Goal: Task Accomplishment & Management: Complete application form

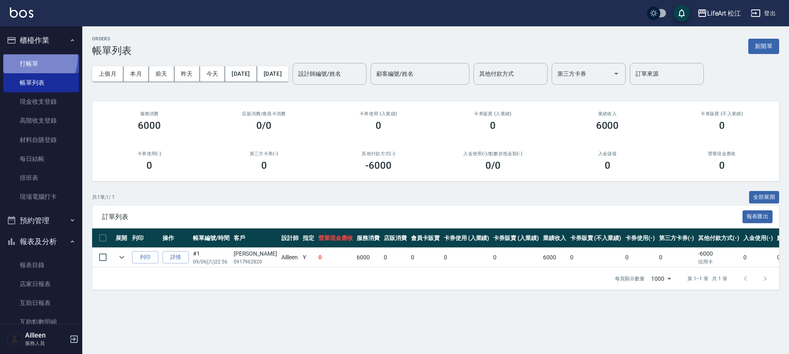
click at [23, 56] on link "打帳單" at bounding box center [41, 63] width 76 height 19
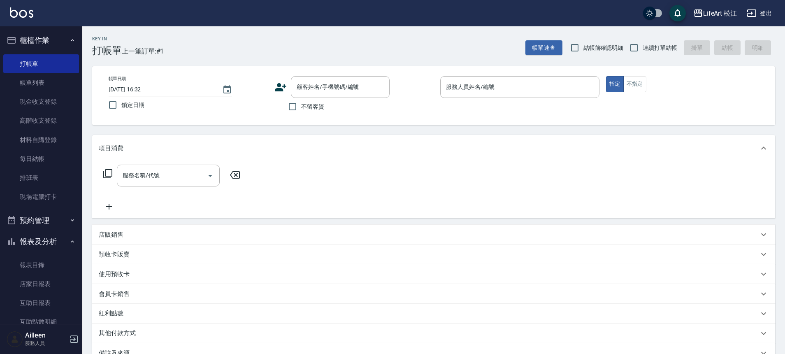
click at [281, 88] on icon at bounding box center [281, 87] width 12 height 8
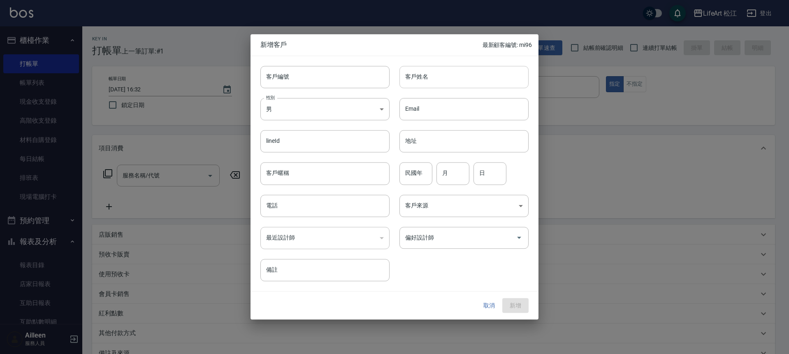
click at [402, 74] on input "客戶姓名" at bounding box center [464, 77] width 129 height 22
click at [402, 73] on input "客戶姓名" at bounding box center [464, 77] width 129 height 22
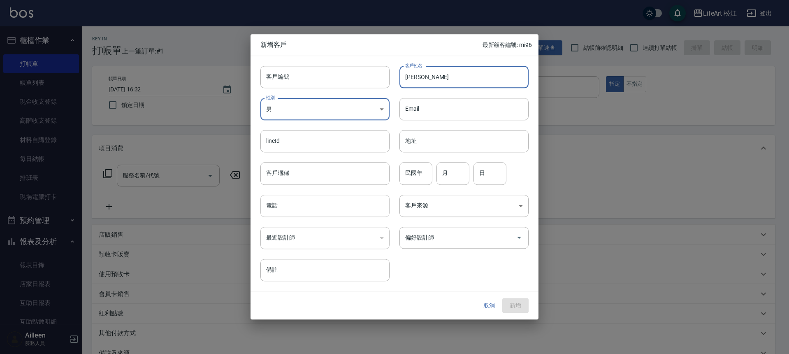
type input "[PERSON_NAME]"
click at [305, 207] on input "電話" at bounding box center [324, 206] width 129 height 22
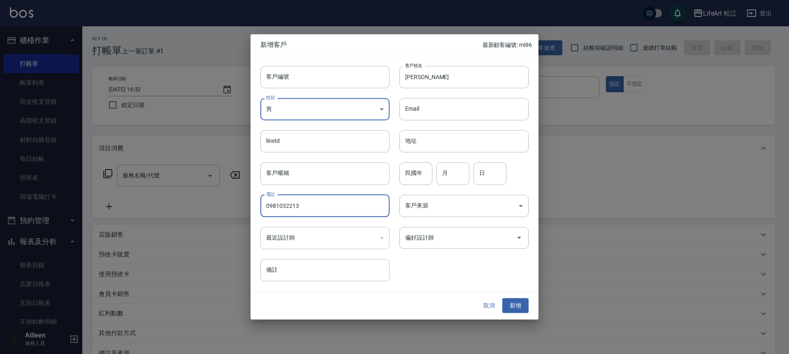
type input "0981032213"
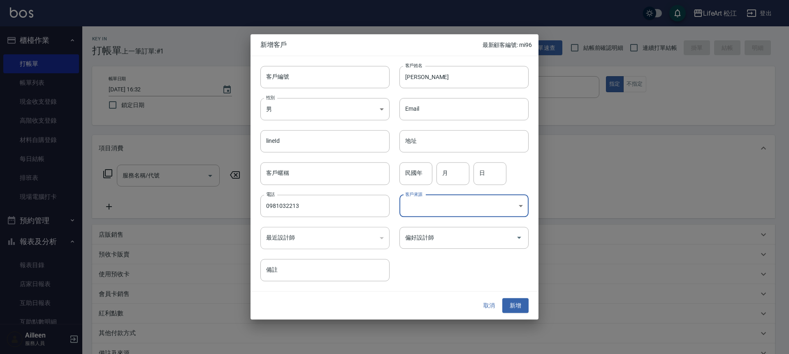
click at [399, 246] on div "偏好設計師 偏好設計師" at bounding box center [459, 233] width 139 height 32
click at [436, 241] on input "偏好設計師" at bounding box center [457, 237] width 109 height 14
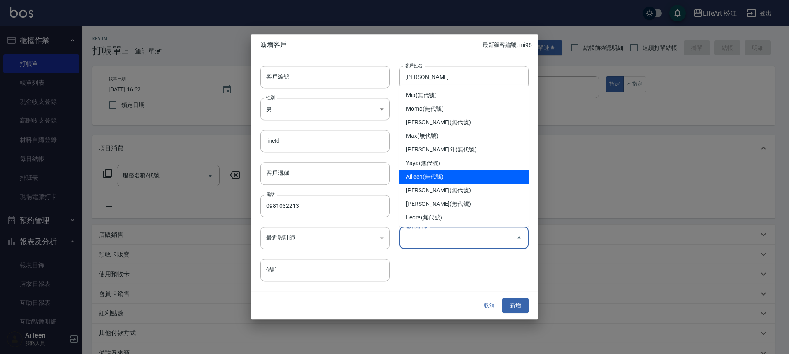
click at [435, 179] on li "Ailleen(無代號)" at bounding box center [464, 177] width 129 height 14
type input "Ailleen"
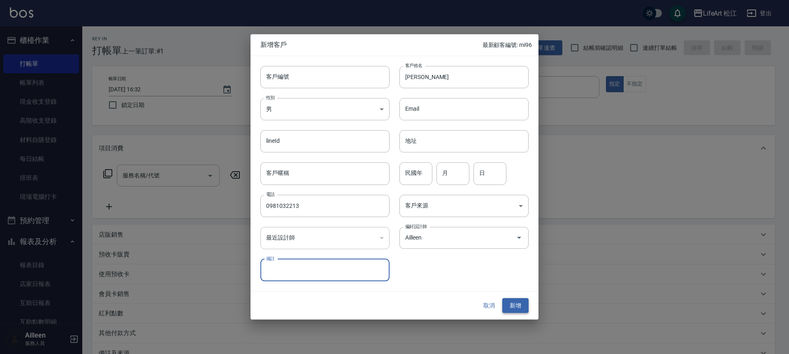
click at [511, 303] on button "新增" at bounding box center [515, 305] width 26 height 15
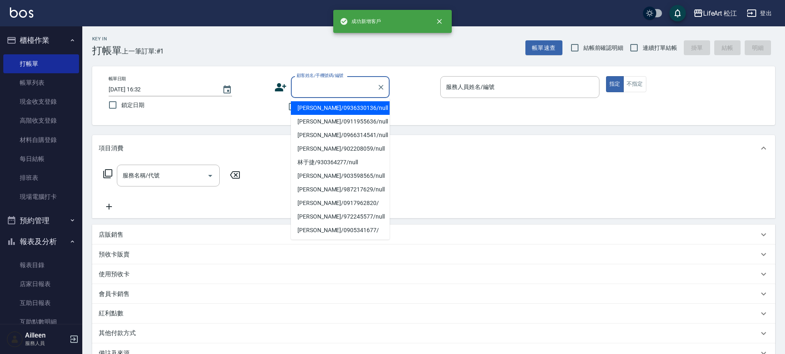
click at [321, 91] on input "顧客姓名/手機號碼/編號" at bounding box center [334, 87] width 79 height 14
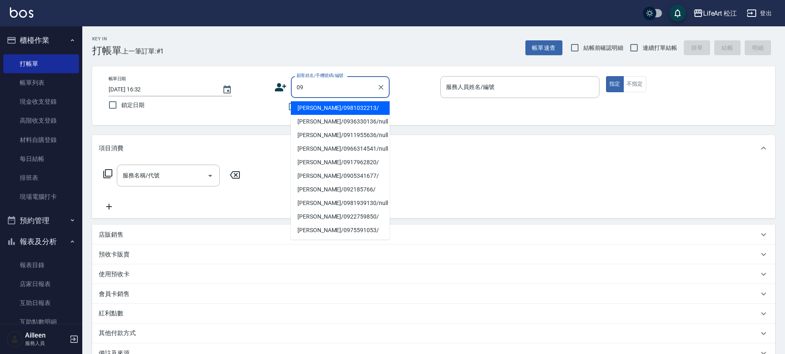
click at [329, 101] on li "[PERSON_NAME]/0981032213/" at bounding box center [340, 108] width 99 height 14
type input "[PERSON_NAME]/0981032213/"
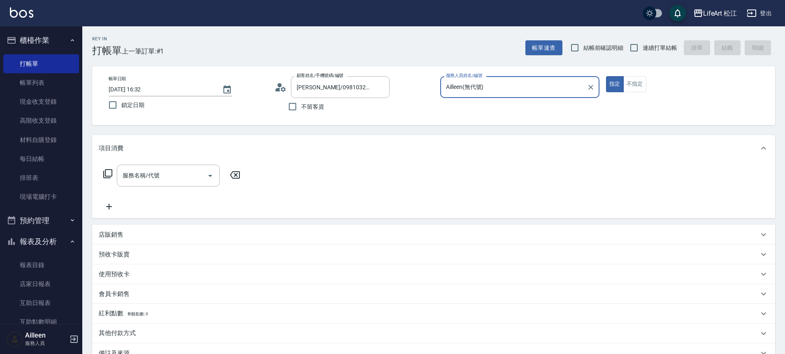
type input "Ailleen(無代號)"
click at [193, 178] on input "服務名稱/代號" at bounding box center [162, 175] width 83 height 14
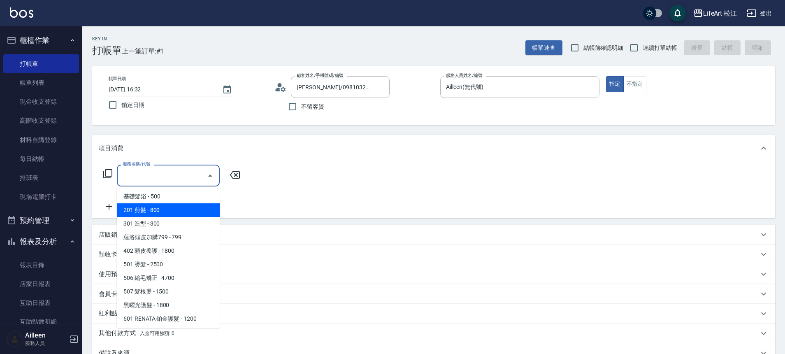
click at [185, 213] on span "201 剪髮 - 800" at bounding box center [168, 210] width 103 height 14
type input "201 剪髮(201)"
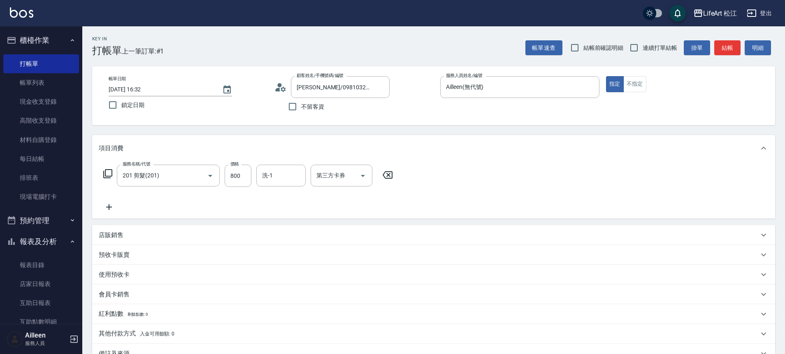
click at [107, 206] on icon at bounding box center [109, 207] width 21 height 10
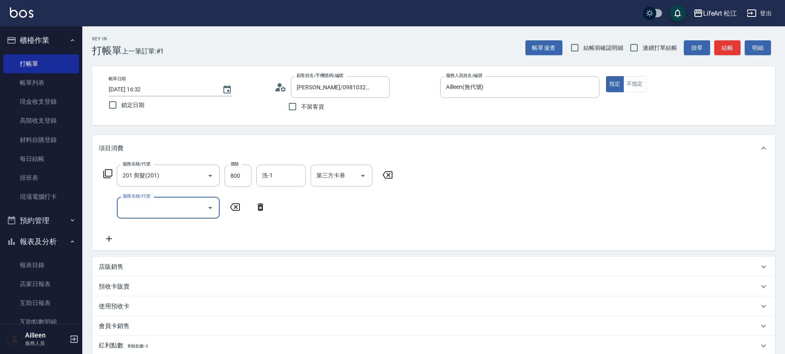
click at [150, 210] on input "服務名稱/代號" at bounding box center [162, 207] width 83 height 14
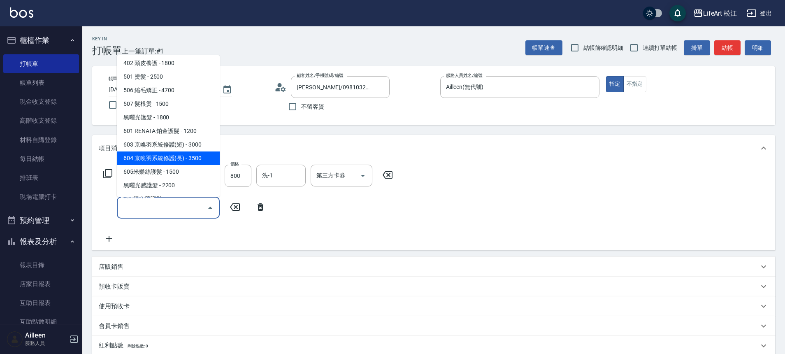
scroll to position [65, 0]
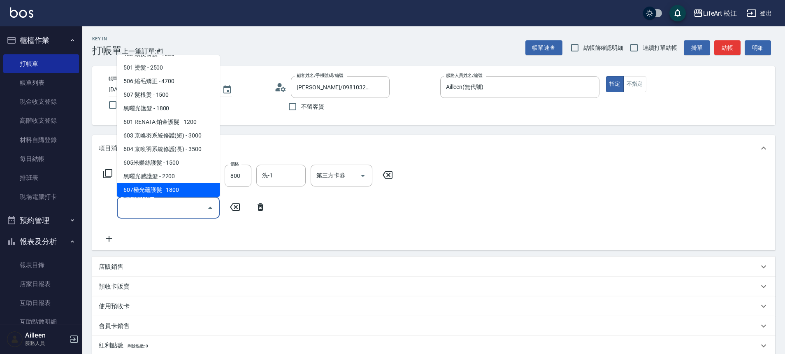
click at [171, 185] on span "607極光蘊護髮 - 1800" at bounding box center [168, 190] width 103 height 14
type input "607極光蘊護髮(607)"
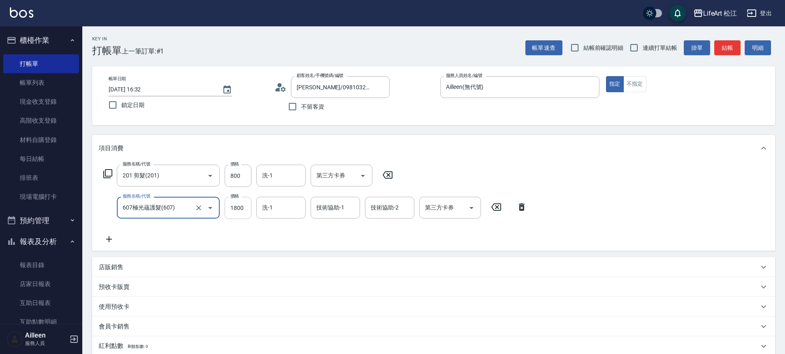
click at [245, 207] on input "1800" at bounding box center [238, 208] width 27 height 22
type input "2200"
click at [112, 235] on icon at bounding box center [109, 239] width 21 height 10
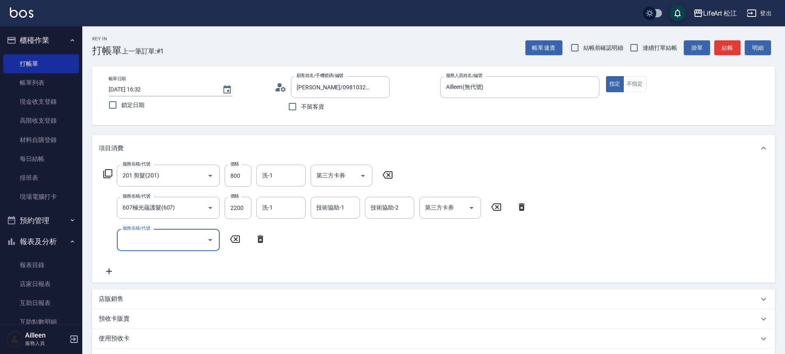
click at [138, 236] on input "服務名稱/代號" at bounding box center [162, 239] width 83 height 14
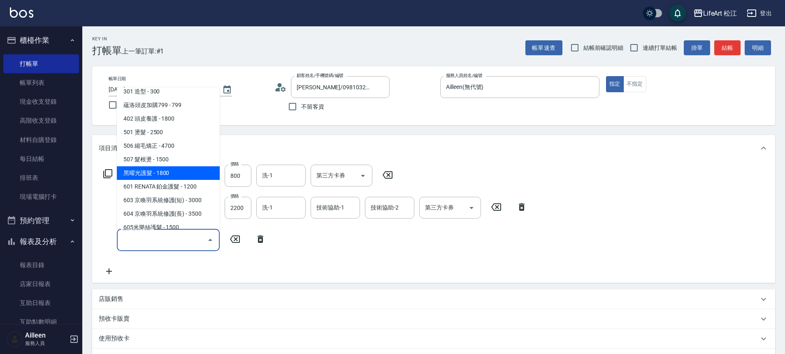
scroll to position [39, 0]
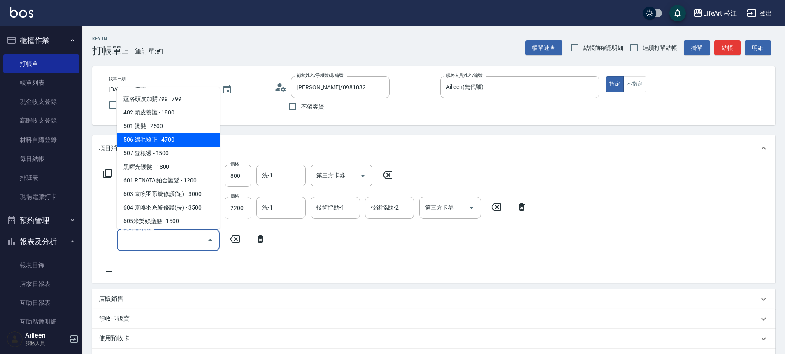
click at [148, 145] on span "506 縮毛矯正 - 4700" at bounding box center [168, 140] width 103 height 14
type input "506 縮毛矯正 (506)"
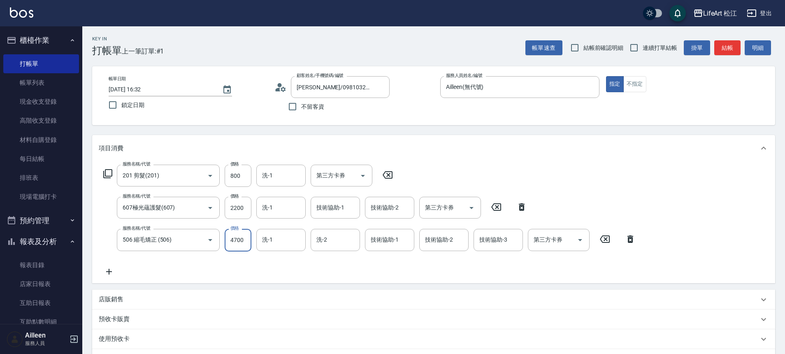
click at [237, 238] on input "4700" at bounding box center [238, 240] width 27 height 22
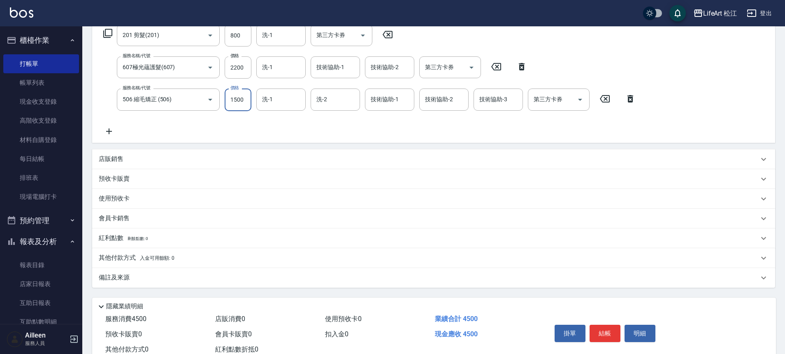
scroll to position [167, 0]
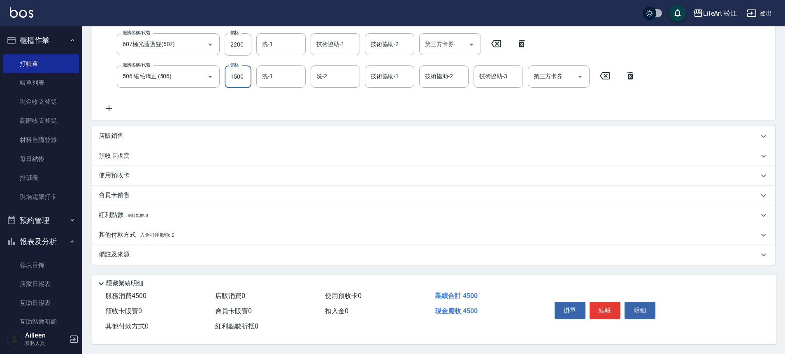
type input "1500"
click at [162, 232] on span "入金可用餘額: 0" at bounding box center [157, 235] width 35 height 6
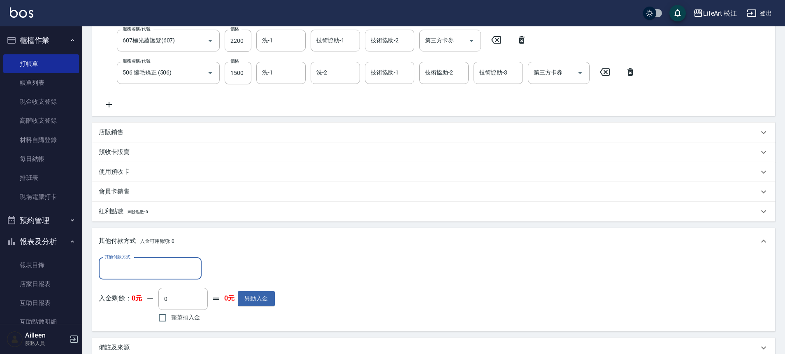
scroll to position [0, 0]
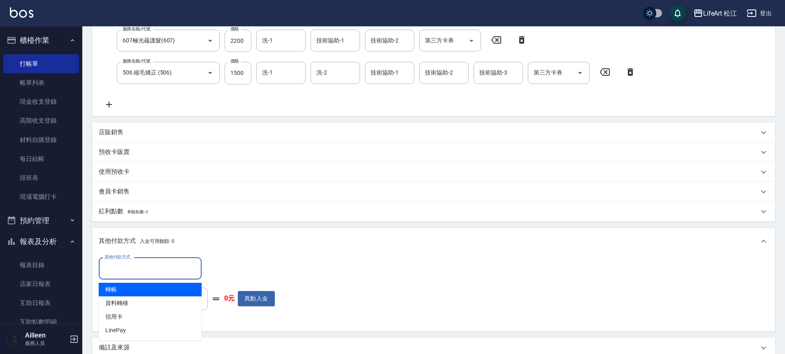
click at [175, 266] on input "其他付款方式" at bounding box center [149, 268] width 95 height 14
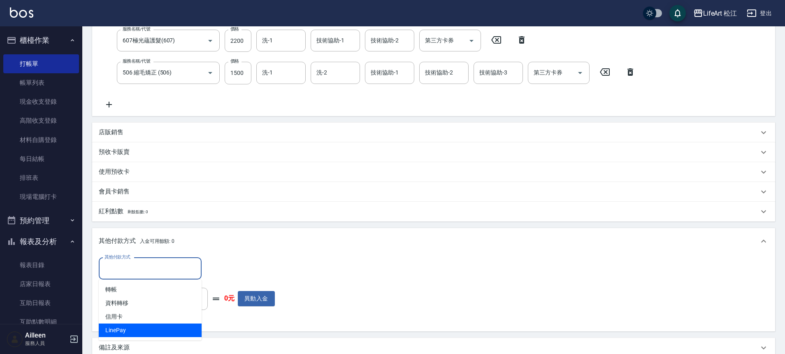
click at [168, 325] on span "LinePay" at bounding box center [150, 330] width 103 height 14
type input "LinePay"
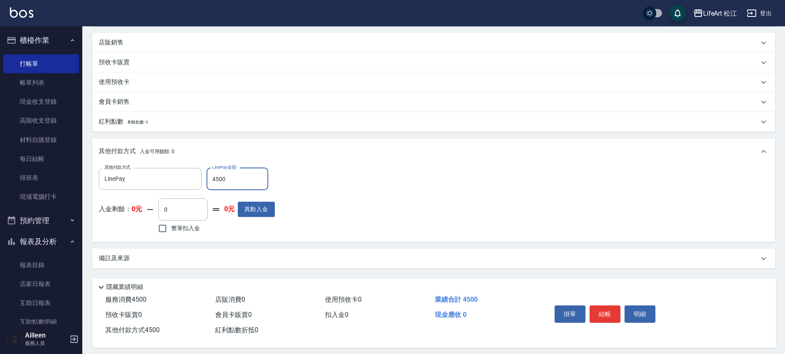
scroll to position [264, 0]
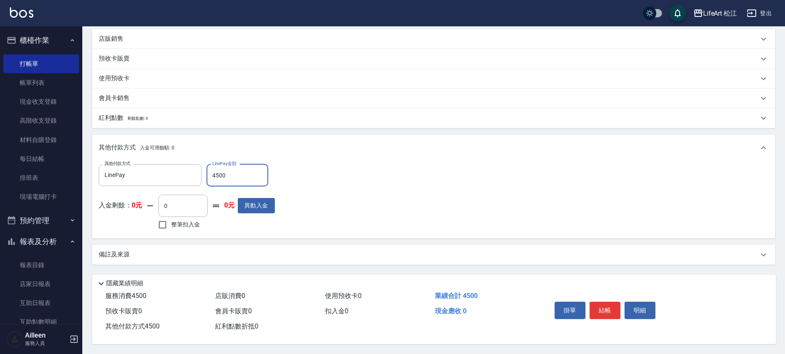
type input "4500"
click at [221, 256] on div "備註及來源" at bounding box center [433, 255] width 683 height 20
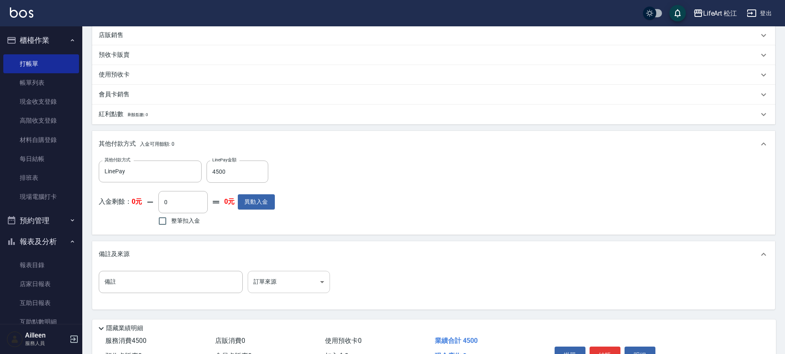
click at [306, 276] on body "LifeArt 松江 登出 櫃檯作業 打帳單 帳單列表 現金收支登錄 高階收支登錄 材料自購登錄 每日結帳 排班表 現場電腦打卡 預約管理 預約管理 單日預約…" at bounding box center [392, 67] width 785 height 663
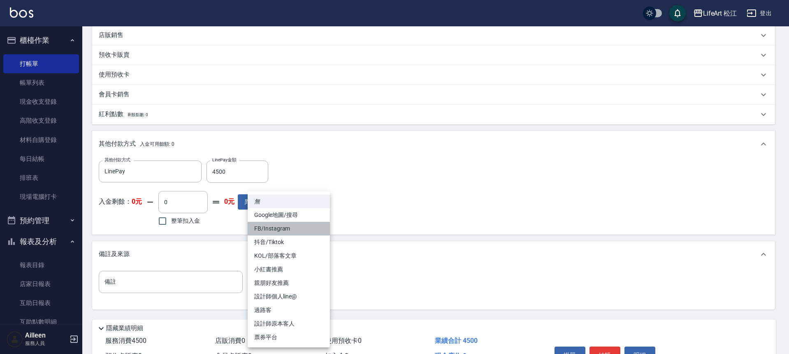
click at [295, 233] on li "FB/Instagram" at bounding box center [289, 229] width 82 height 14
type input "FB/Instagram"
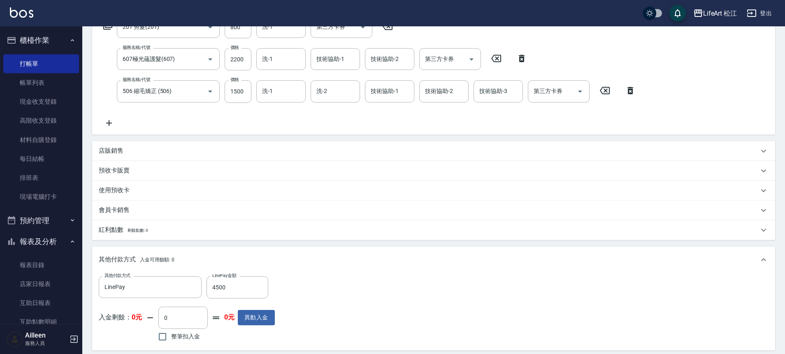
scroll to position [277, 0]
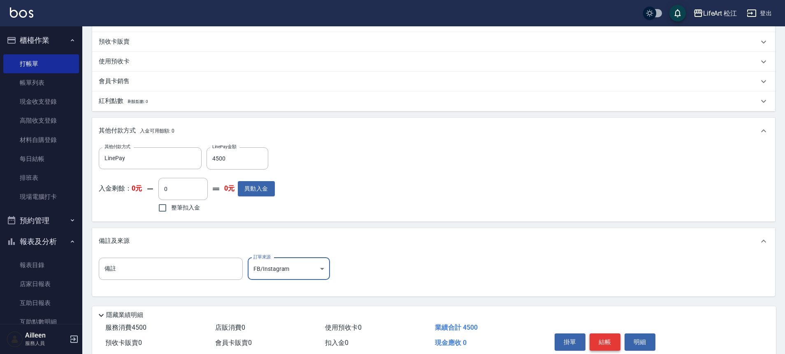
click at [609, 339] on button "結帳" at bounding box center [605, 341] width 31 height 17
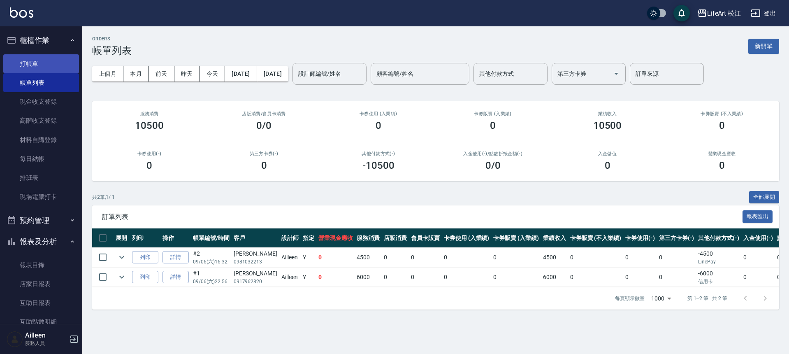
click at [38, 67] on link "打帳單" at bounding box center [41, 63] width 76 height 19
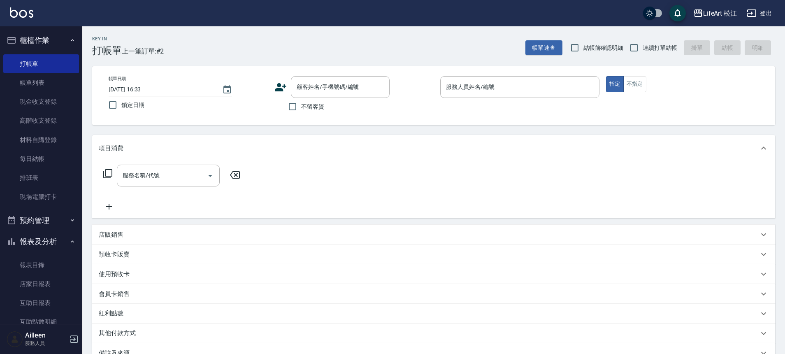
click at [283, 89] on icon at bounding box center [280, 87] width 12 height 12
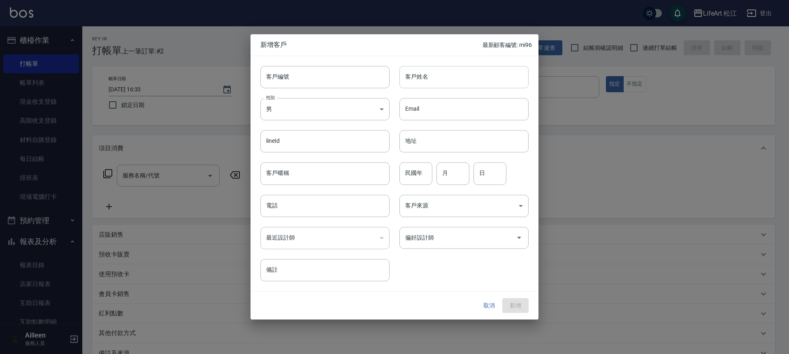
click at [418, 72] on input "客戶姓名" at bounding box center [464, 77] width 129 height 22
type input "j"
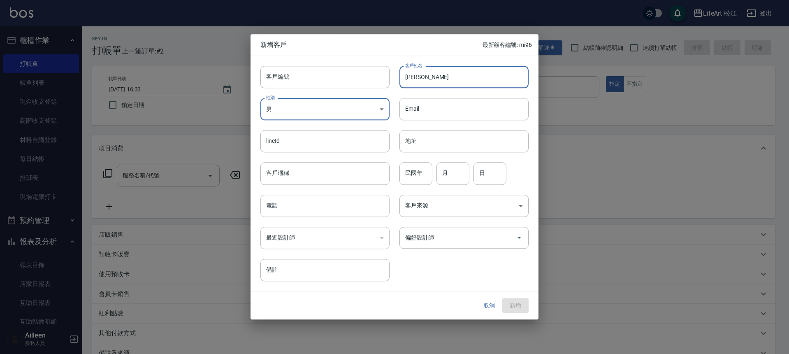
type input "[PERSON_NAME]"
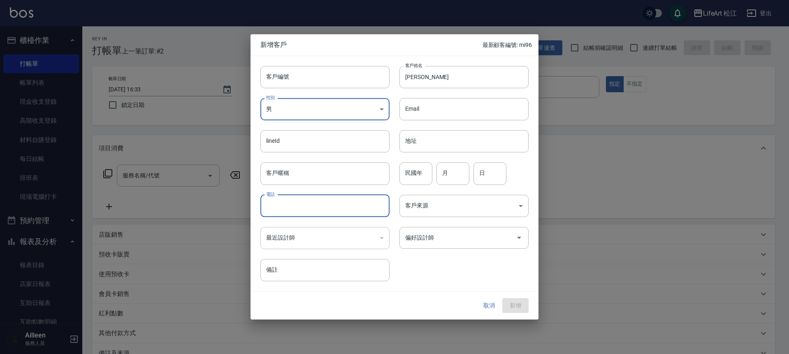
click at [294, 202] on input "電話" at bounding box center [324, 206] width 129 height 22
type input "0966518917"
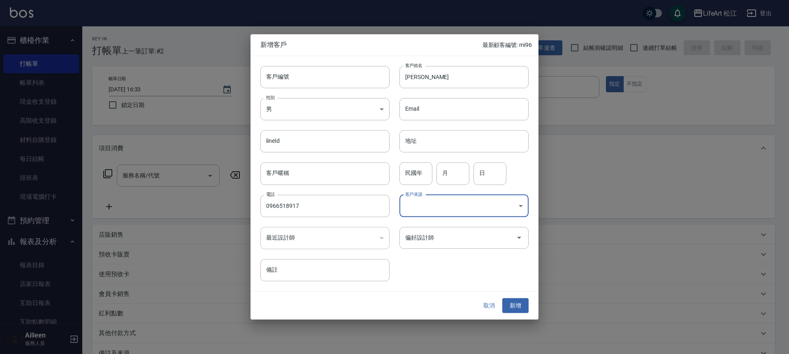
click at [421, 239] on input "偏好設計師" at bounding box center [457, 237] width 109 height 14
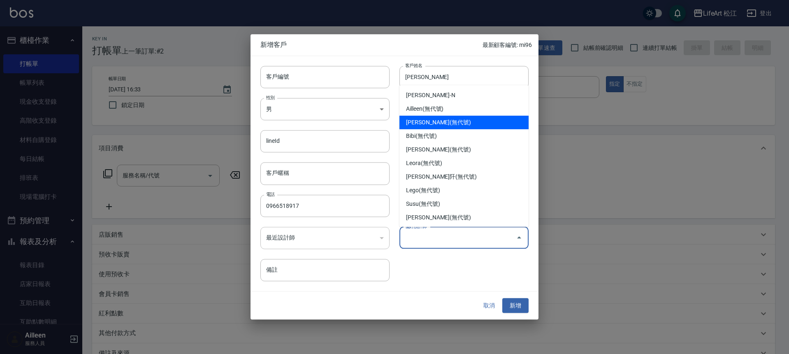
click at [441, 116] on li "[PERSON_NAME](無代號)" at bounding box center [464, 123] width 129 height 14
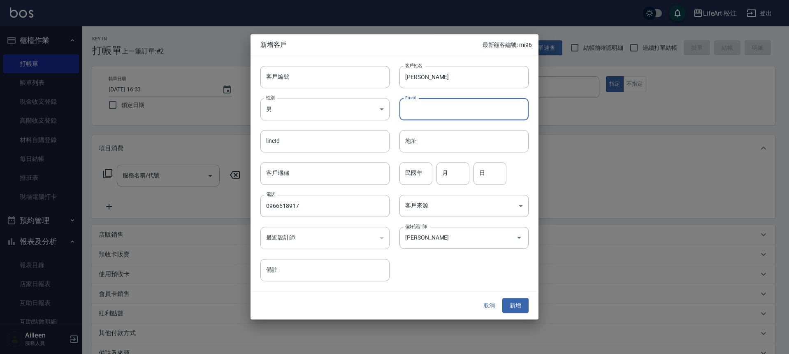
click at [441, 115] on input "Email" at bounding box center [464, 109] width 129 height 22
click at [441, 113] on input "Email" at bounding box center [464, 109] width 129 height 22
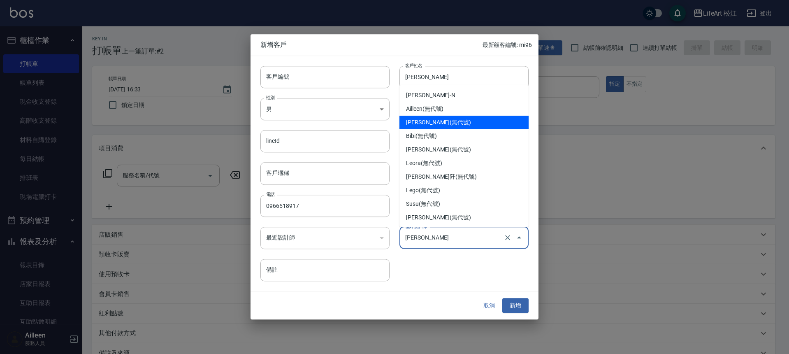
click at [443, 238] on input "[PERSON_NAME]" at bounding box center [452, 237] width 99 height 14
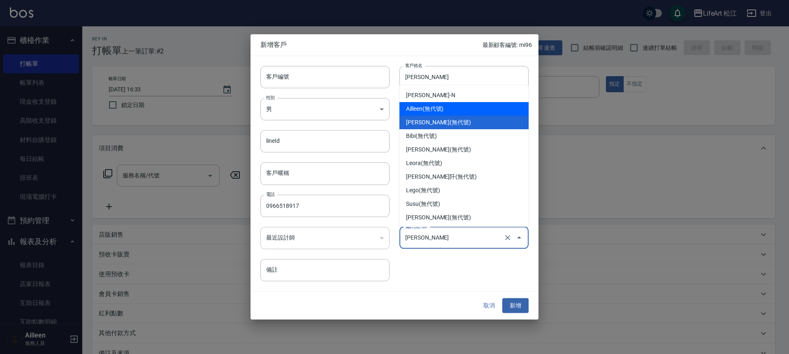
click at [417, 105] on li "Ailleen(無代號)" at bounding box center [464, 109] width 129 height 14
type input "Ailleen"
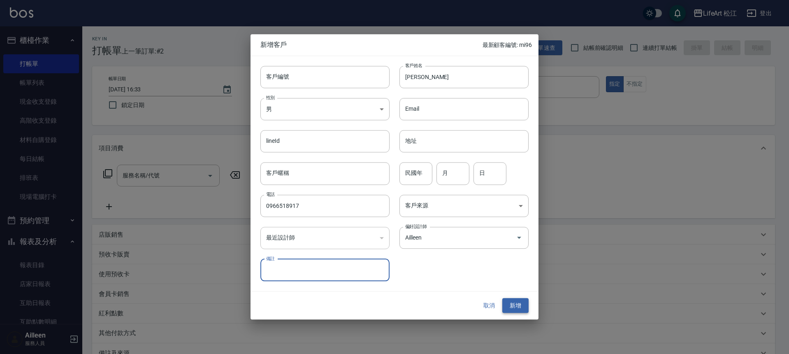
click at [517, 304] on button "新增" at bounding box center [515, 305] width 26 height 15
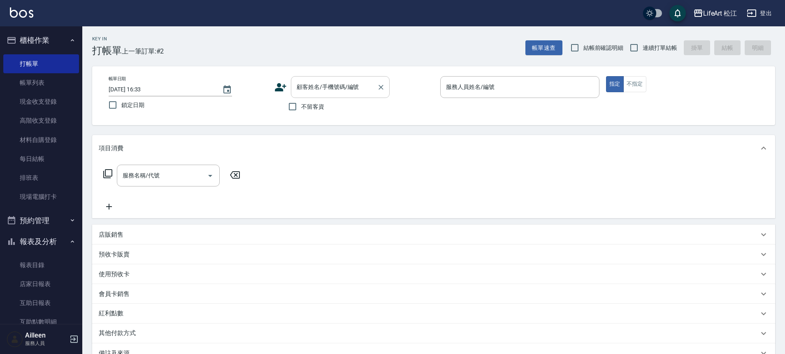
click at [350, 87] on input "顧客姓名/手機號碼/編號" at bounding box center [334, 87] width 79 height 14
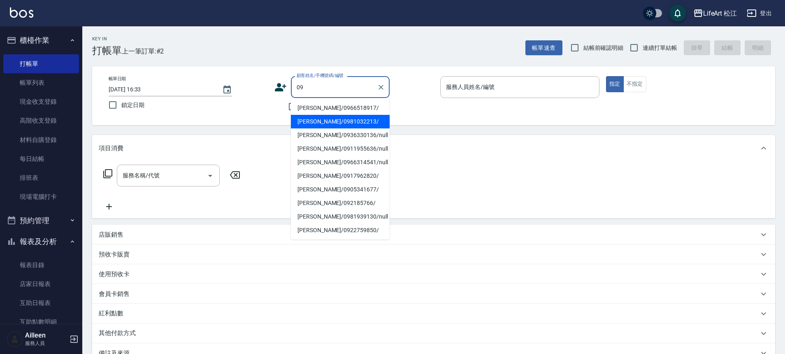
click at [325, 107] on li "[PERSON_NAME]/0966518917/" at bounding box center [340, 108] width 99 height 14
type input "[PERSON_NAME]/0966518917/"
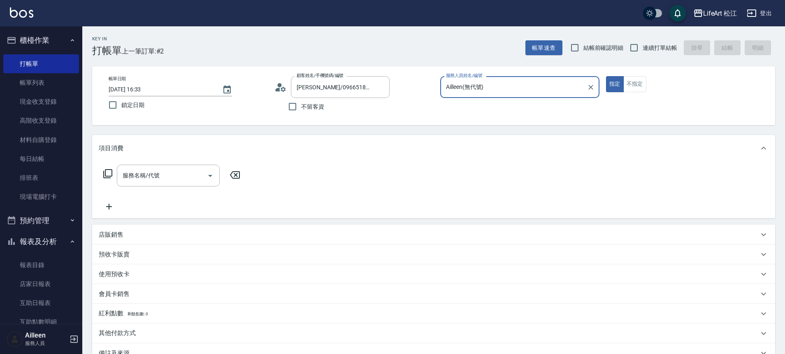
type input "Ailleen(無代號)"
click at [174, 184] on div "服務名稱/代號" at bounding box center [168, 176] width 103 height 22
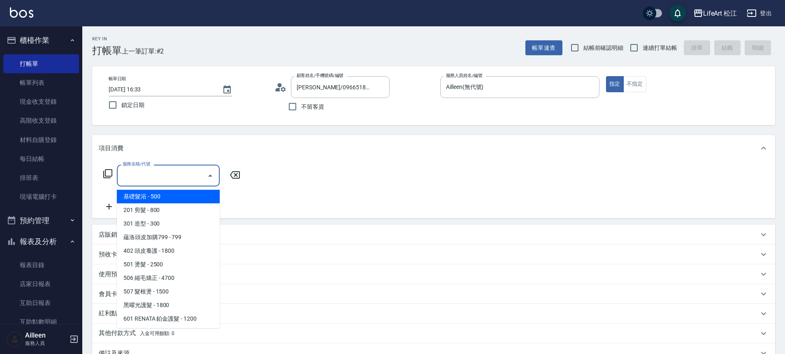
click at [163, 204] on span "201 剪髮 - 800" at bounding box center [168, 210] width 103 height 14
type input "201 剪髮(201)"
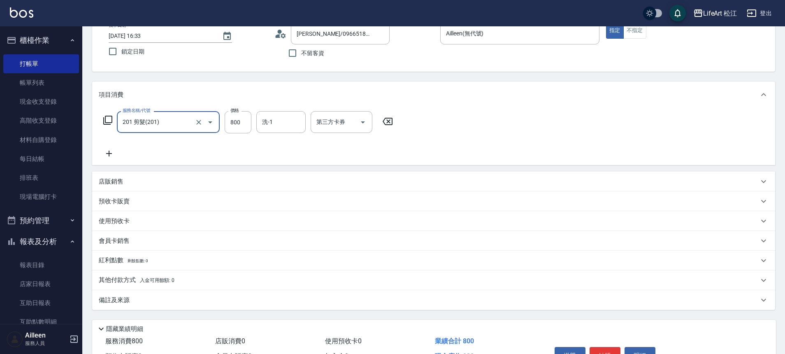
scroll to position [102, 0]
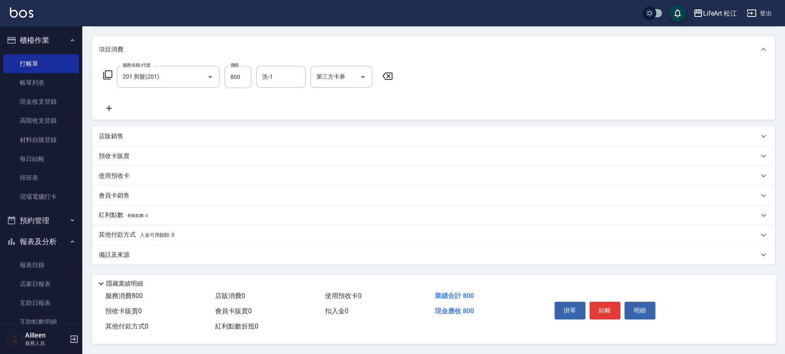
click at [183, 251] on div "備註及來源" at bounding box center [429, 255] width 660 height 9
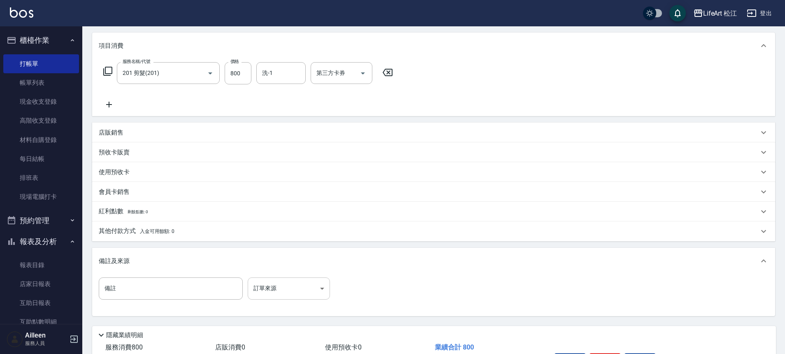
click at [298, 287] on body "LifeArt 松江 登出 櫃檯作業 打帳單 帳單列表 現金收支登錄 高階收支登錄 材料自購登錄 每日結帳 排班表 現場電腦打卡 預約管理 預約管理 單日預約…" at bounding box center [392, 152] width 785 height 508
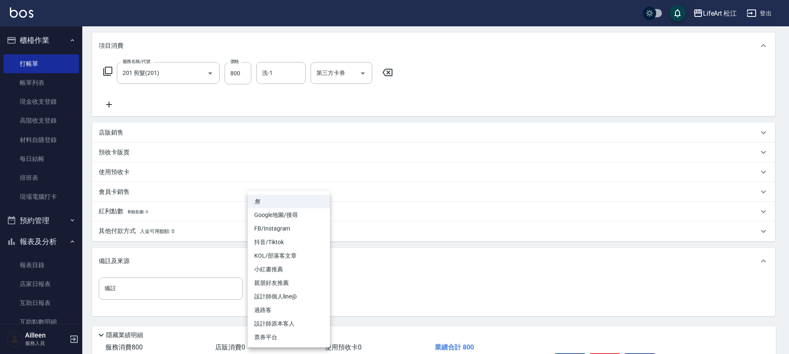
click at [291, 323] on li "設計師原本客人" at bounding box center [289, 324] width 82 height 14
type input "設計師原本客人"
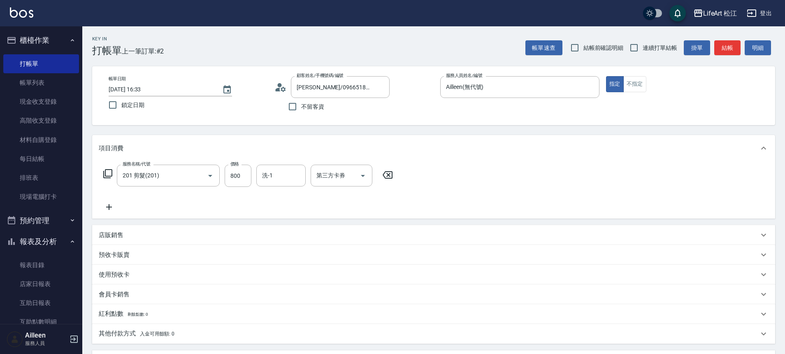
scroll to position [158, 0]
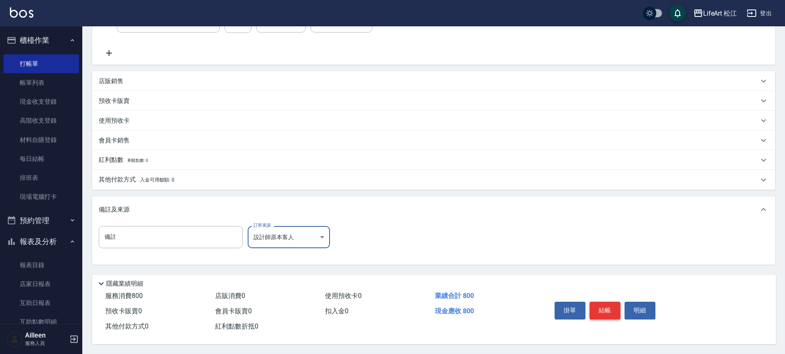
click at [608, 306] on button "結帳" at bounding box center [605, 310] width 31 height 17
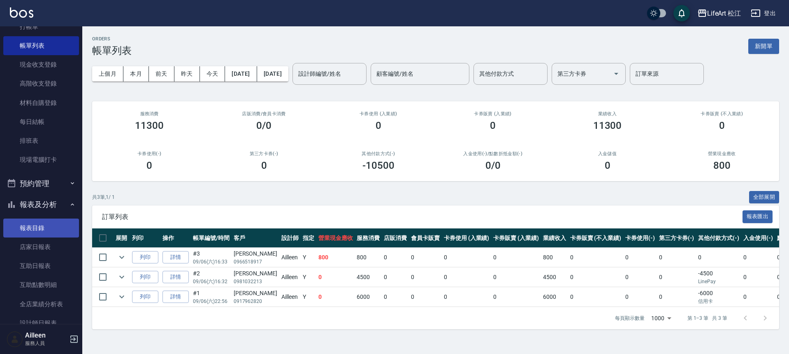
scroll to position [142, 0]
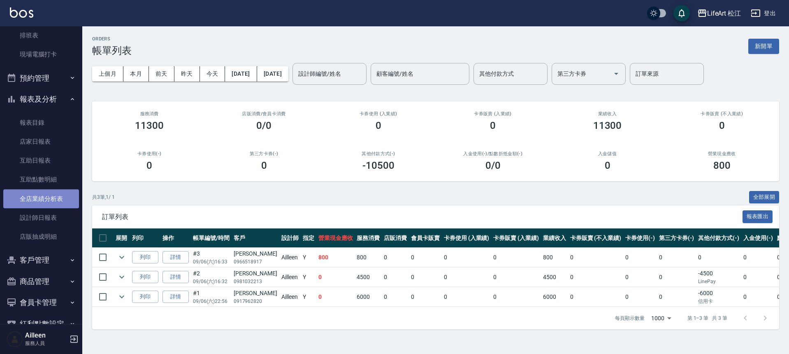
click at [46, 202] on link "全店業績分析表" at bounding box center [41, 198] width 76 height 19
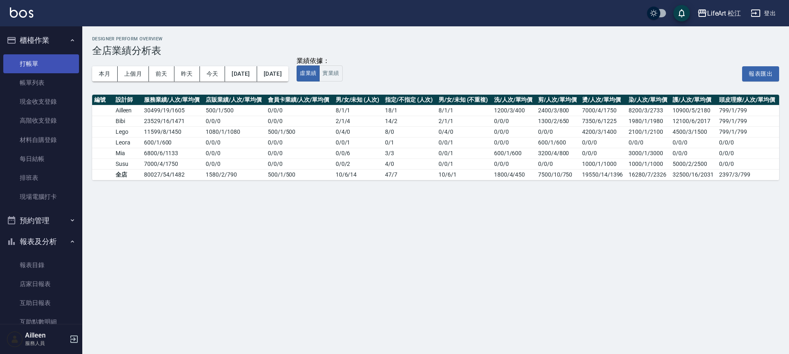
click at [48, 65] on link "打帳單" at bounding box center [41, 63] width 76 height 19
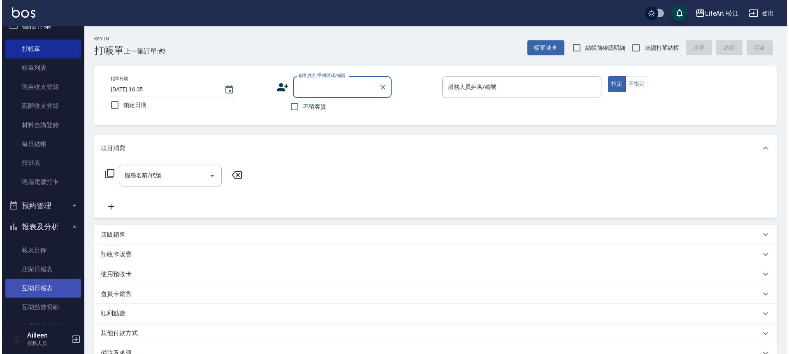
scroll to position [65, 0]
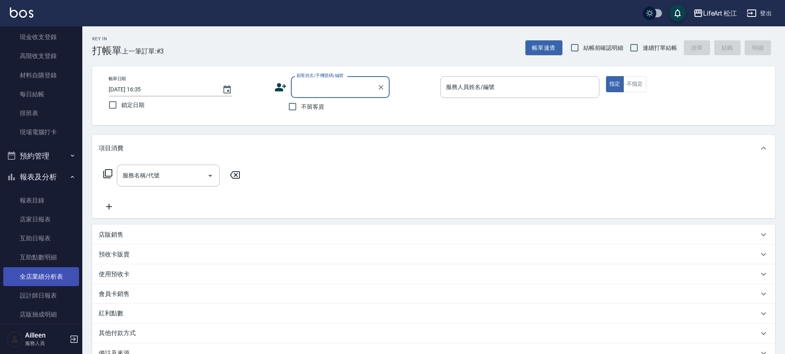
click at [60, 272] on link "全店業績分析表" at bounding box center [41, 276] width 76 height 19
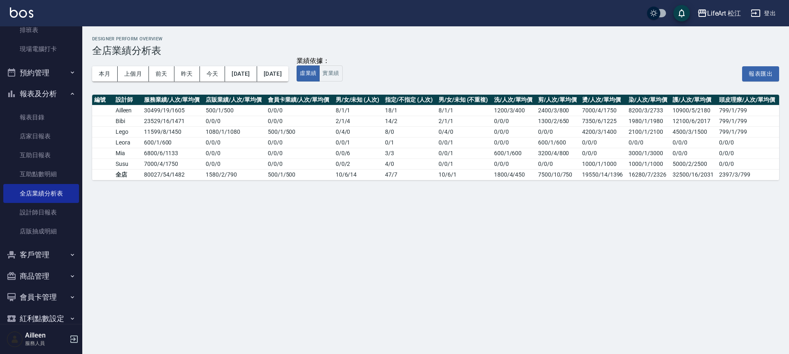
scroll to position [149, 0]
click at [52, 260] on button "客戶管理" at bounding box center [41, 253] width 76 height 21
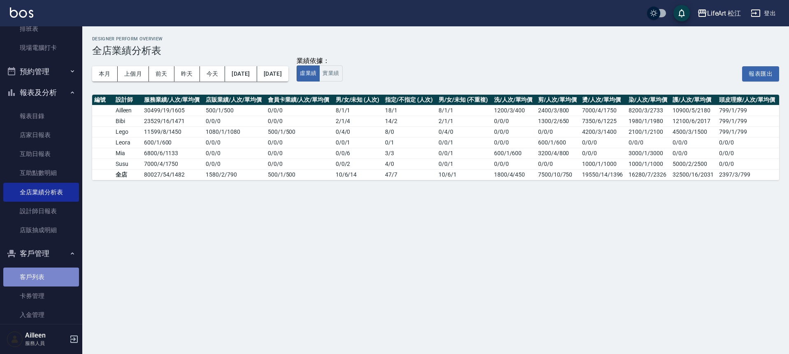
click at [52, 273] on link "客戶列表" at bounding box center [41, 276] width 76 height 19
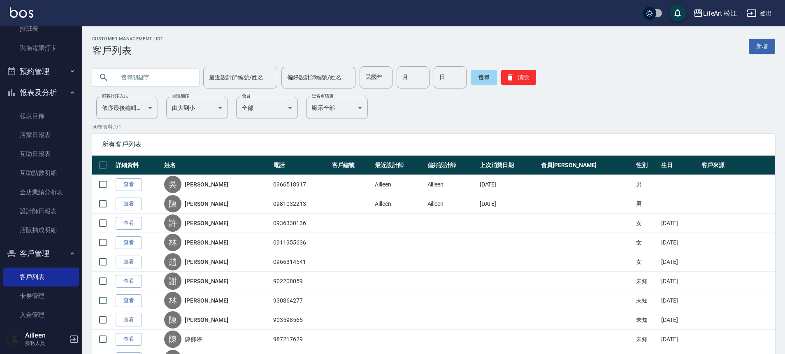
click at [169, 72] on input "text" at bounding box center [153, 77] width 77 height 22
type input "0903133570"
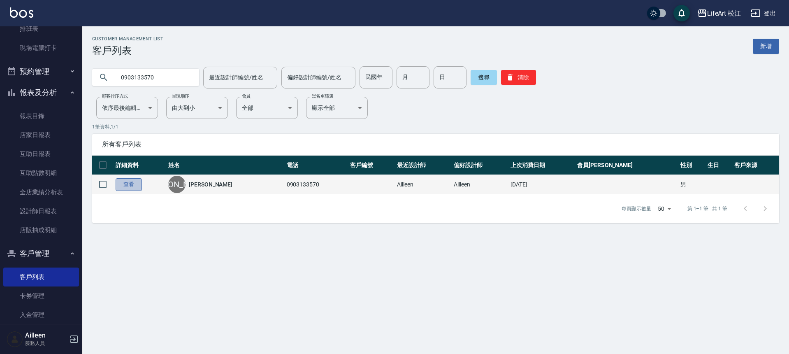
click at [124, 187] on link "查看" at bounding box center [129, 184] width 26 height 13
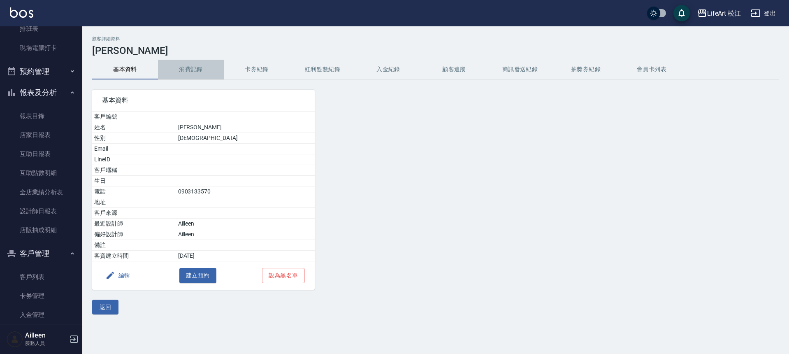
click at [181, 70] on button "消費記錄" at bounding box center [191, 70] width 66 height 20
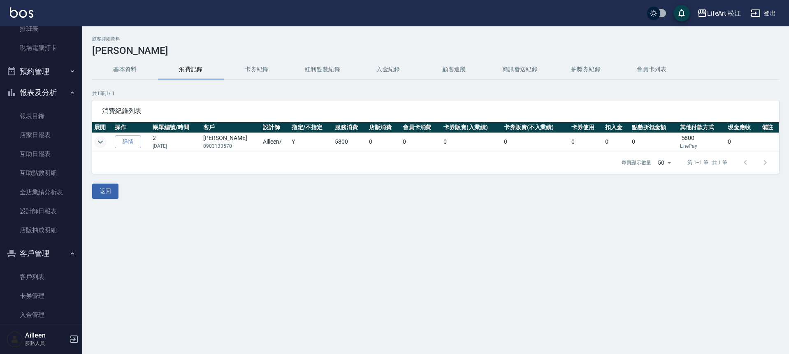
click at [104, 142] on icon "expand row" at bounding box center [100, 142] width 10 height 10
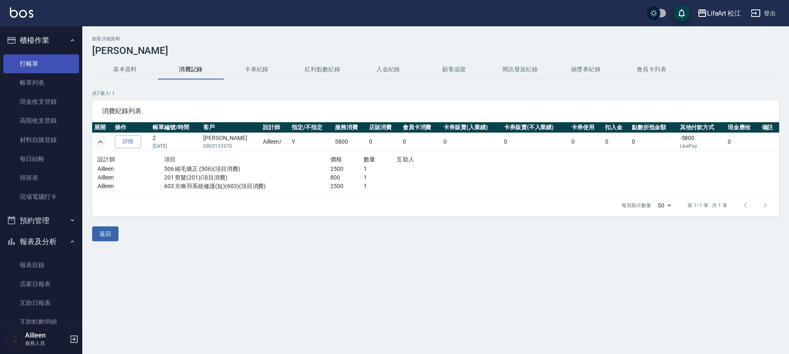
click at [46, 69] on link "打帳單" at bounding box center [41, 63] width 76 height 19
